Goal: Transaction & Acquisition: Obtain resource

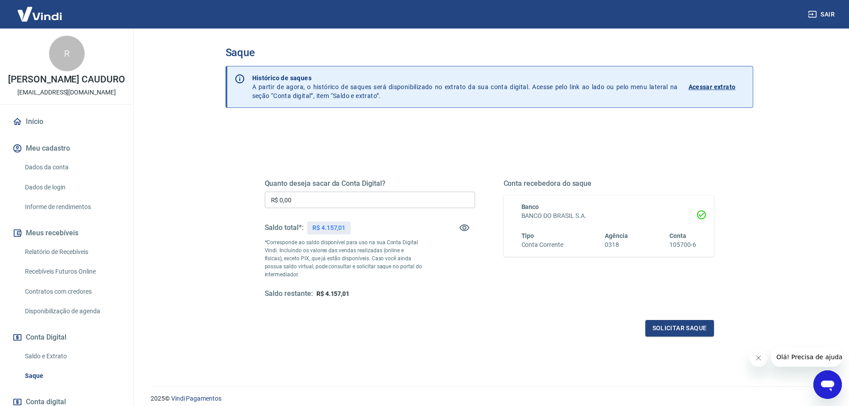
click at [435, 204] on input "R$ 0,00" at bounding box center [370, 200] width 210 height 16
click at [628, 139] on div "Quanto deseja sacar da Conta Digital? R$ 0,00 ​ Saldo total*: R$ 4.157,01 *Corr…" at bounding box center [490, 281] width 528 height 319
click at [78, 261] on link "Relatório de Recebíveis" at bounding box center [71, 252] width 101 height 18
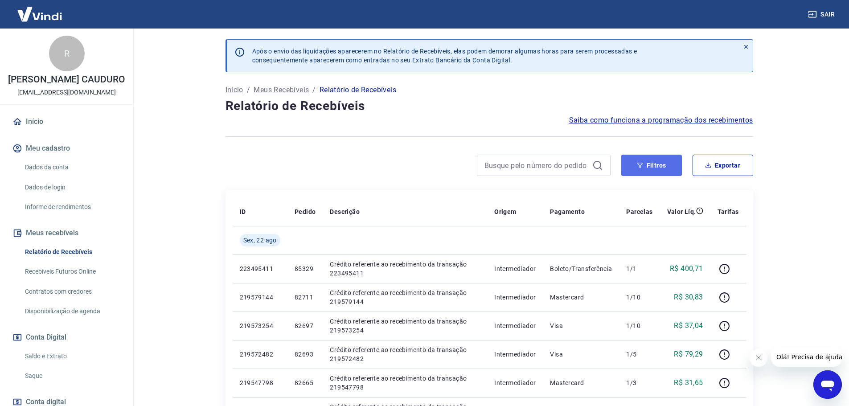
click at [650, 170] on button "Filtros" at bounding box center [651, 165] width 61 height 21
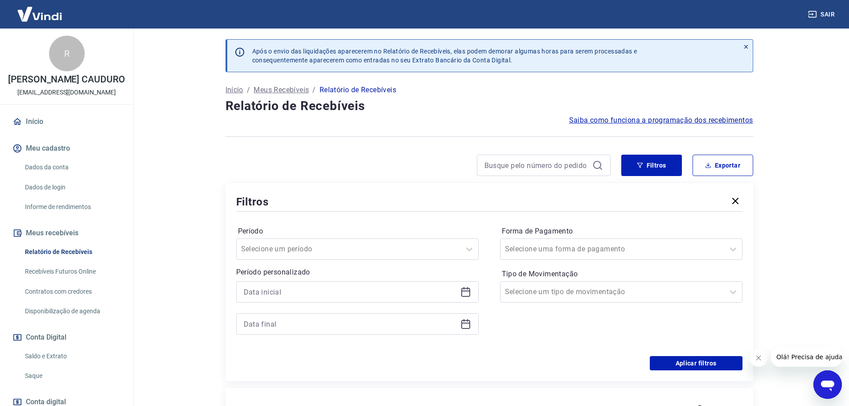
click at [466, 288] on icon at bounding box center [465, 292] width 9 height 9
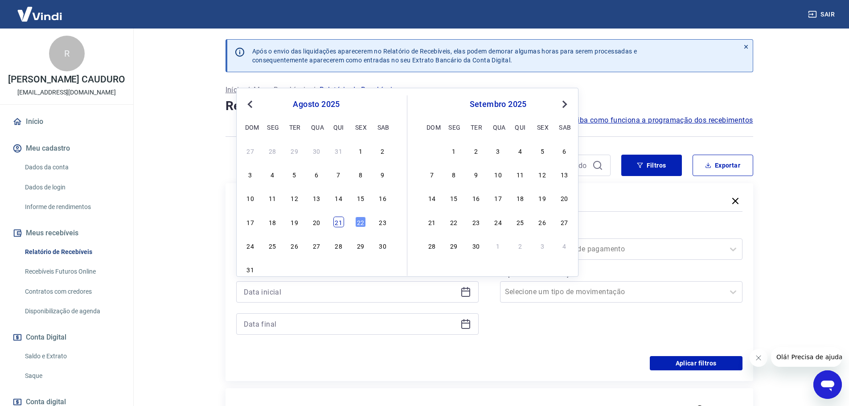
click at [341, 223] on div "21" at bounding box center [338, 222] width 11 height 11
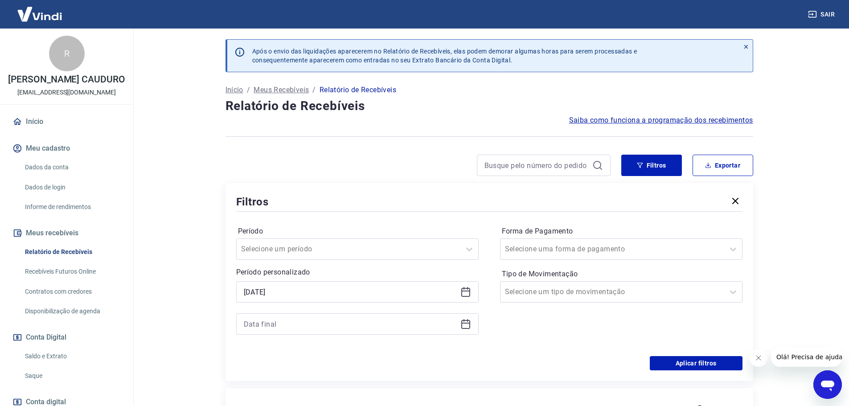
type input "[DATE]"
click at [464, 324] on icon at bounding box center [465, 323] width 9 height 1
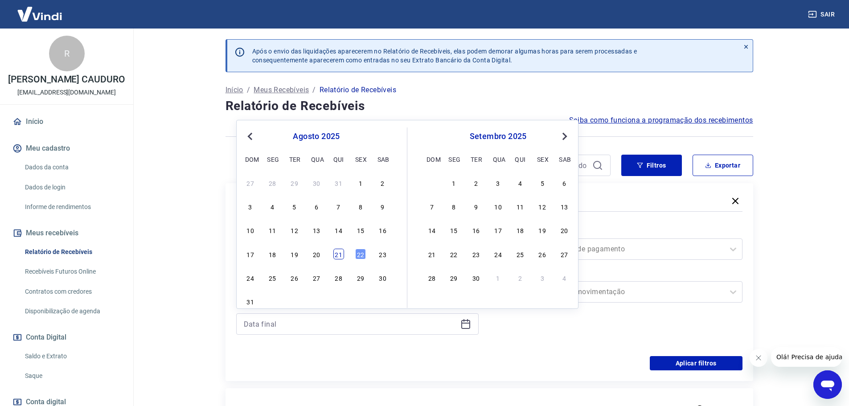
click at [340, 254] on div "21" at bounding box center [338, 254] width 11 height 11
type input "[DATE]"
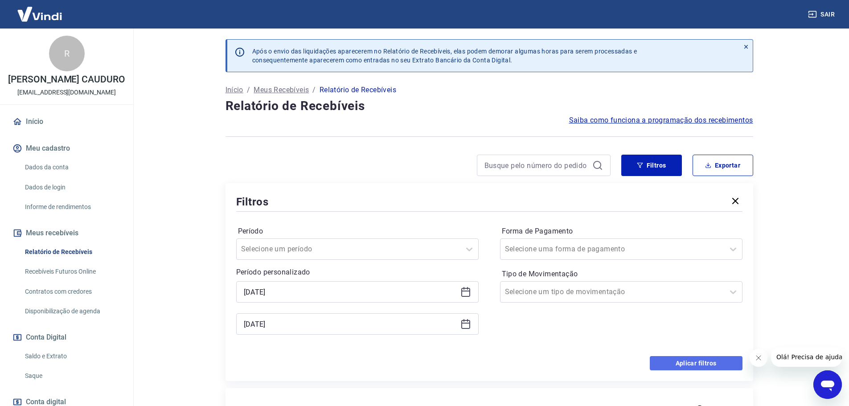
click at [708, 359] on button "Aplicar filtros" at bounding box center [696, 363] width 93 height 14
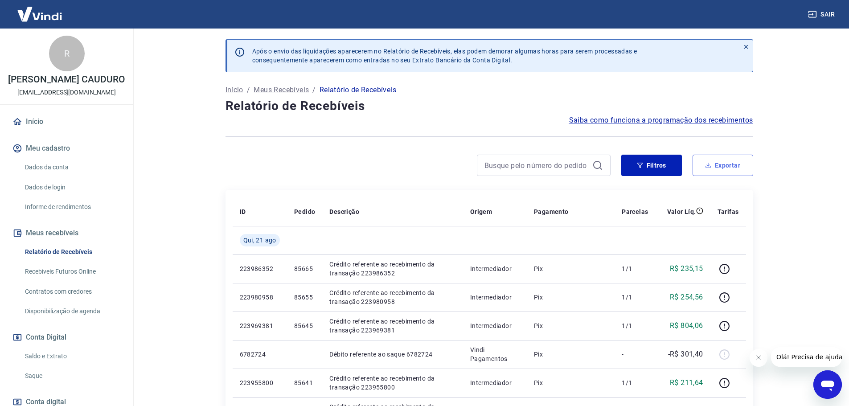
click at [738, 167] on button "Exportar" at bounding box center [723, 165] width 61 height 21
type input "[DATE]"
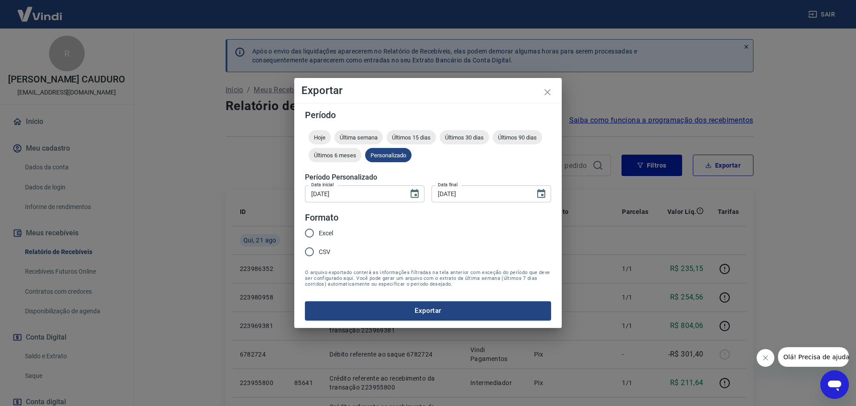
click at [330, 236] on span "Excel" at bounding box center [326, 233] width 14 height 9
click at [319, 236] on input "Excel" at bounding box center [309, 233] width 19 height 19
radio input "true"
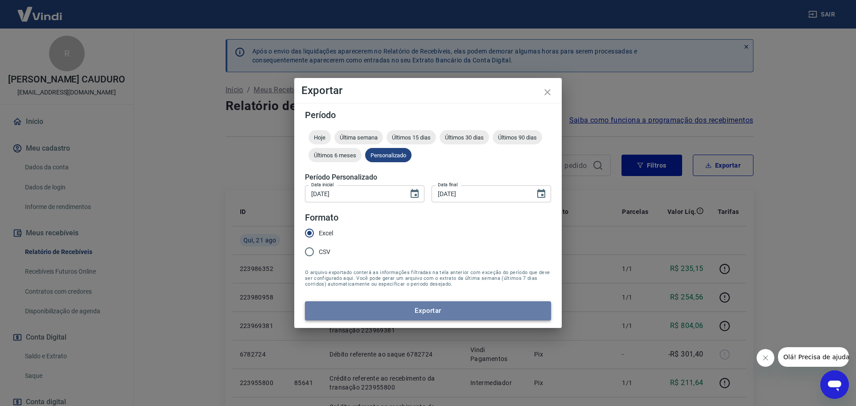
click at [427, 309] on button "Exportar" at bounding box center [428, 310] width 246 height 19
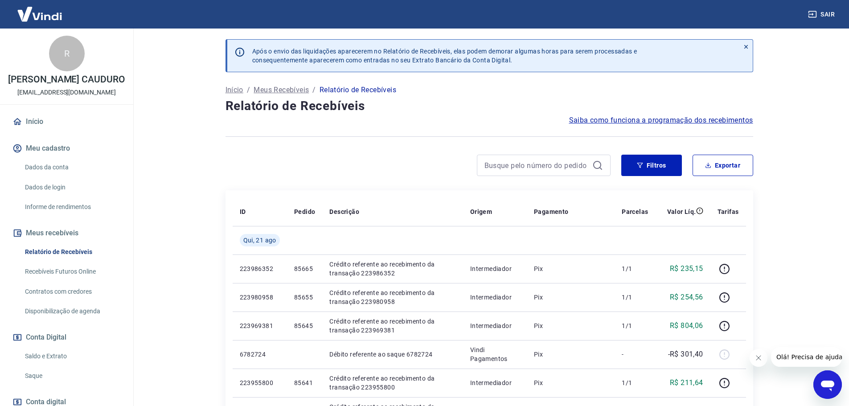
click at [30, 385] on link "Saque" at bounding box center [71, 376] width 101 height 18
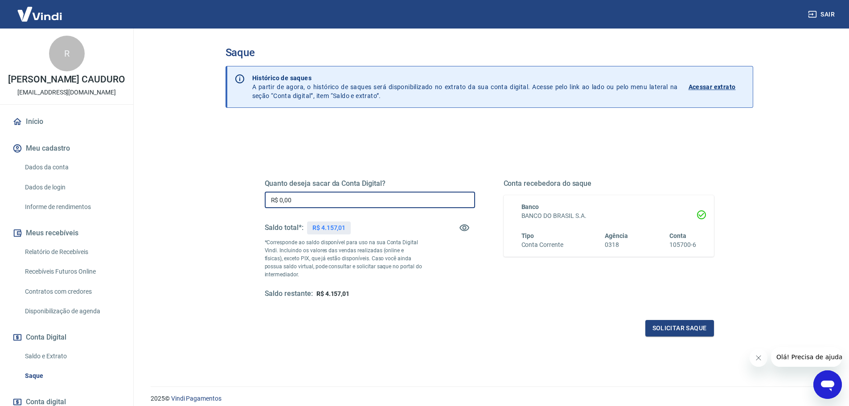
click at [354, 200] on input "R$ 0,00" at bounding box center [370, 200] width 210 height 16
type input "R$ 4.157,01"
click at [689, 327] on button "Solicitar saque" at bounding box center [679, 328] width 69 height 16
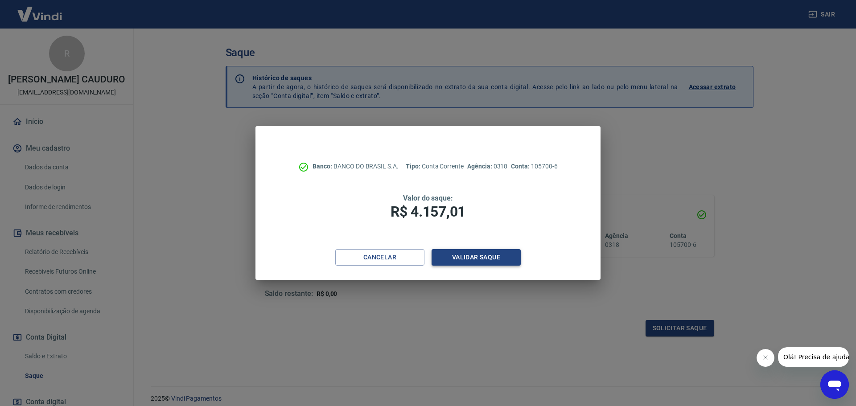
click at [476, 259] on button "Validar saque" at bounding box center [475, 257] width 89 height 16
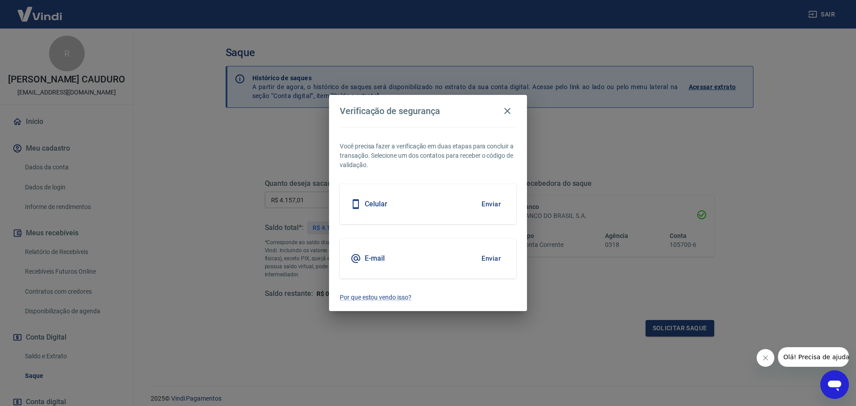
click at [492, 256] on button "Enviar" at bounding box center [490, 258] width 29 height 19
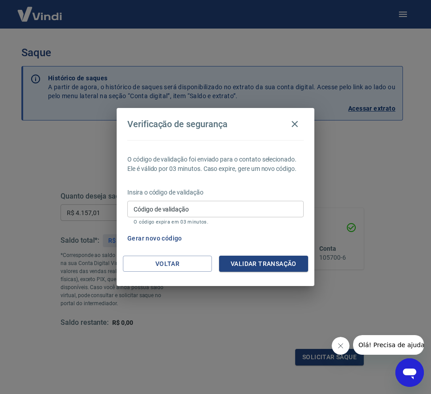
click at [267, 216] on input "Código de validação" at bounding box center [215, 209] width 177 height 16
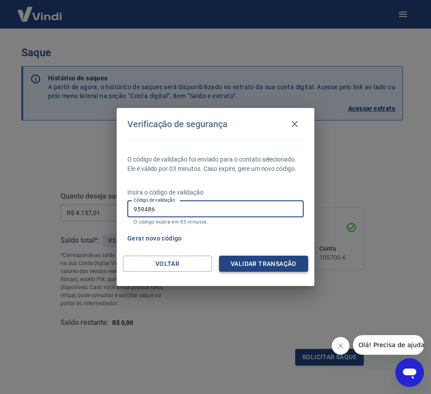
type input "959486"
click at [280, 261] on button "Validar transação" at bounding box center [263, 263] width 89 height 16
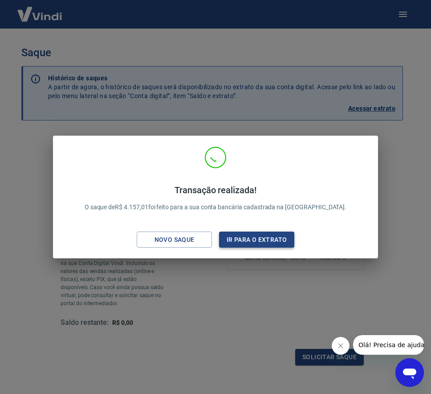
click at [287, 235] on button "Ir para o extrato" at bounding box center [256, 239] width 75 height 16
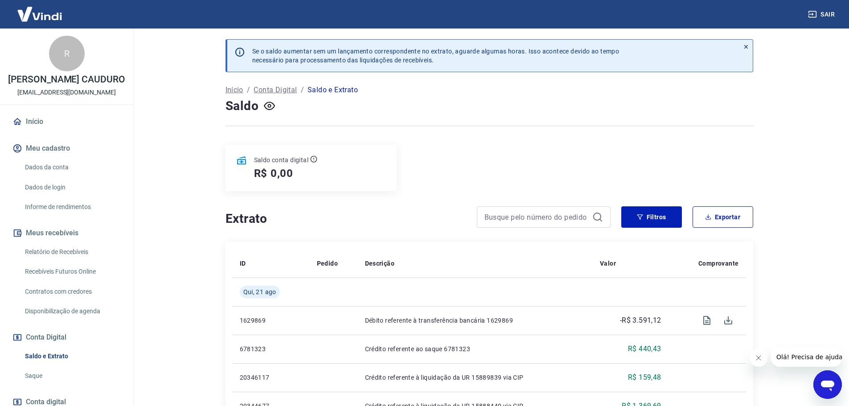
scroll to position [45, 0]
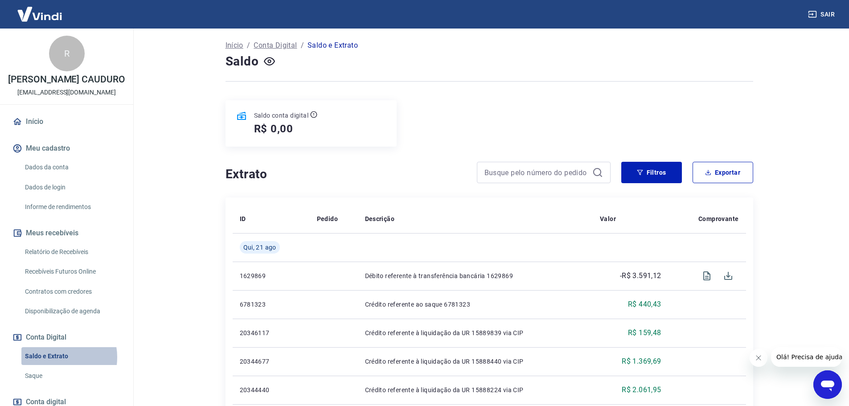
click at [56, 366] on link "Saldo e Extrato" at bounding box center [71, 356] width 101 height 18
